Goal: Information Seeking & Learning: Learn about a topic

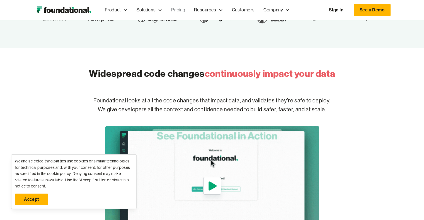
scroll to position [84, 0]
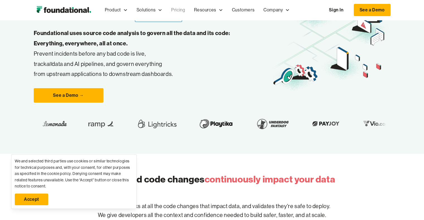
click at [178, 13] on link "Pricing" at bounding box center [178, 10] width 23 height 18
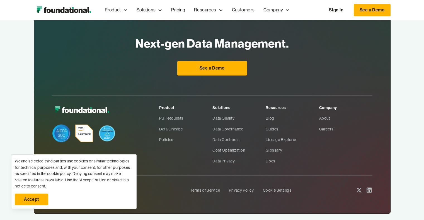
scroll to position [881, 0]
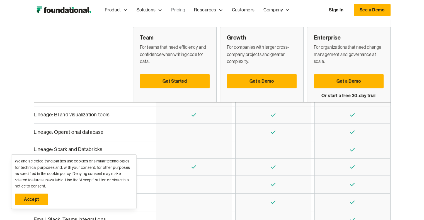
scroll to position [307, 0]
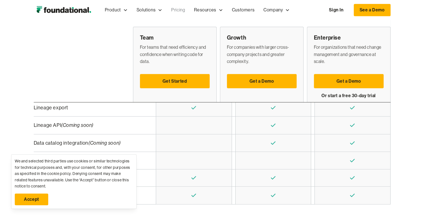
click at [40, 199] on link "Accept" at bounding box center [31, 200] width 33 height 12
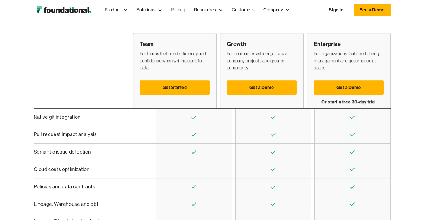
scroll to position [139, 0]
